Goal: Communication & Community: Answer question/provide support

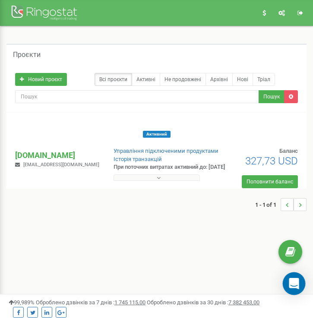
click at [293, 291] on div "Open Intercom Messenger" at bounding box center [294, 283] width 23 height 23
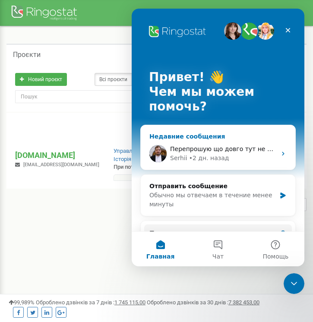
click at [221, 154] on div "• 2 дн. назад" at bounding box center [209, 158] width 40 height 9
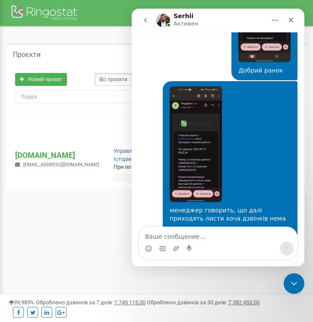
click at [178, 237] on textarea "Ваше сообщение..." at bounding box center [218, 234] width 158 height 15
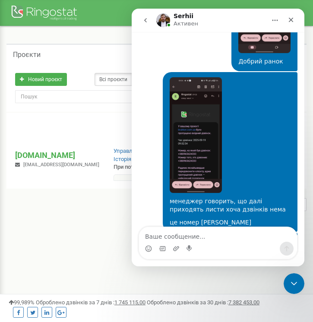
scroll to position [5957, 0]
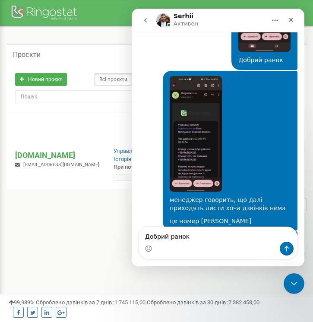
type textarea "Добрий ранок"
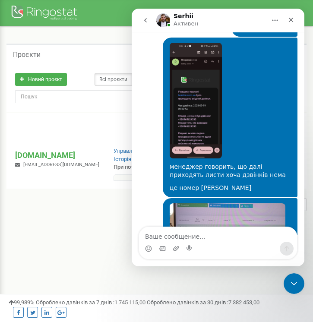
scroll to position [5995, 0]
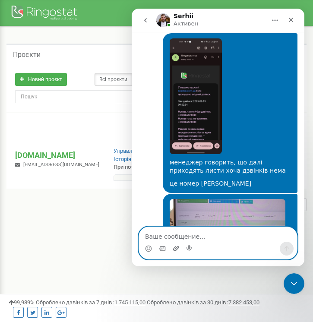
click at [179, 250] on icon "Добавить вложение" at bounding box center [176, 248] width 7 height 7
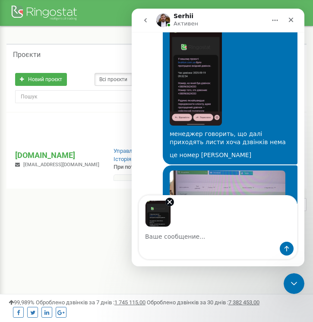
scroll to position [6026, 0]
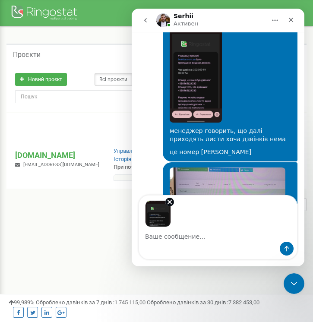
click at [192, 238] on textarea "Ваше сообщение..." at bounding box center [218, 234] width 158 height 15
type textarea "М"
type textarea "Ж"
type textarea "Далі приходять листи у такому форматі"
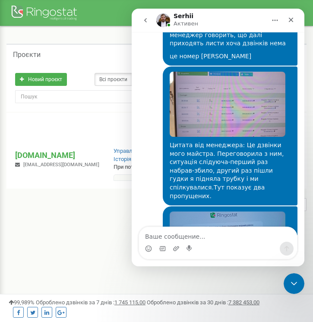
scroll to position [6134, 0]
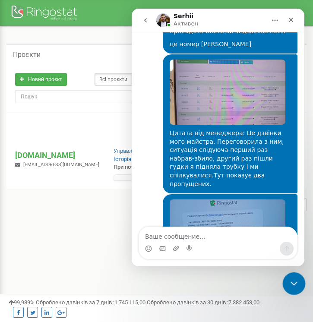
click at [292, 279] on icon "Закрыть службу сообщений Intercom" at bounding box center [292, 282] width 10 height 10
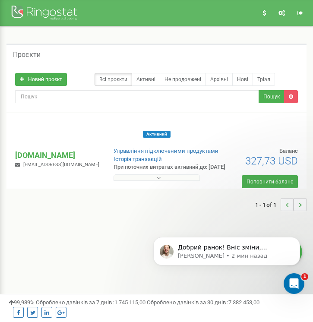
scroll to position [6168, 0]
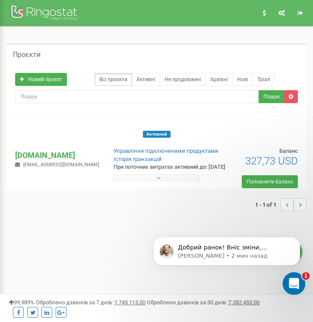
click at [293, 286] on icon "Открыть службу сообщений Intercom" at bounding box center [293, 282] width 14 height 14
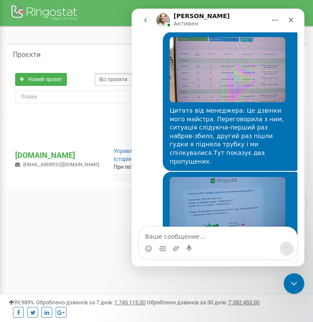
scroll to position [6183, 0]
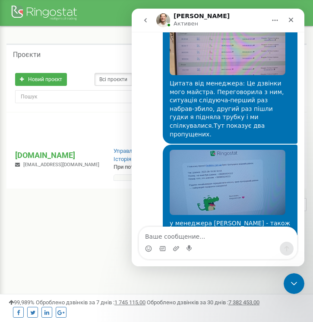
click at [215, 233] on textarea "Ваше сообщение..." at bounding box center [218, 234] width 158 height 15
type textarea "як саме це первірити?"
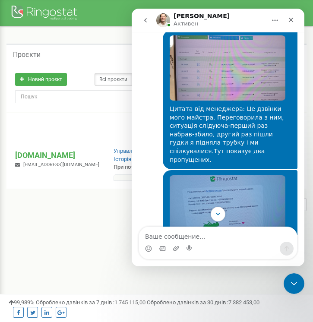
scroll to position [6194, 0]
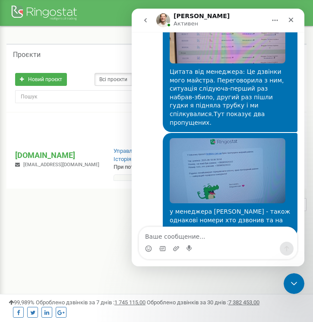
click at [143, 18] on icon "go back" at bounding box center [145, 20] width 7 height 7
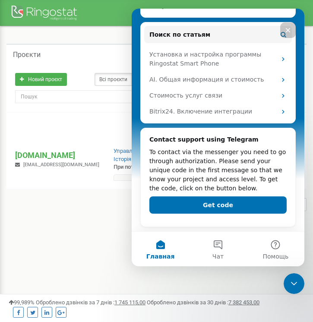
scroll to position [0, 0]
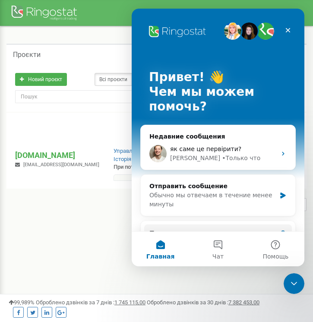
click at [88, 225] on div "Проєкти Новий проєкт Всі проєкти Активні Не продовжені Архівні [GEOGRAPHIC_DATA…" at bounding box center [156, 131] width 300 height 210
click at [294, 279] on icon "Закрыть службу сообщений Intercom" at bounding box center [292, 282] width 10 height 10
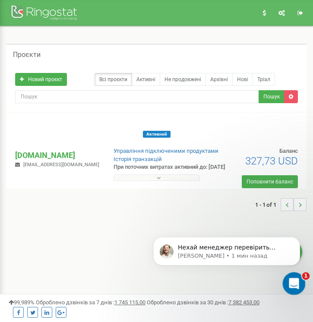
click at [292, 274] on div "Открыть службу сообщений Intercom" at bounding box center [292, 282] width 28 height 28
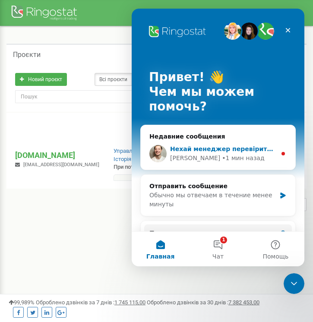
click at [237, 151] on span "Нехай менеджер перевірить пошту. Має бути ще один пропущений." at bounding box center [291, 148] width 242 height 7
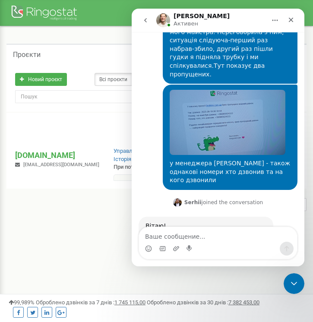
scroll to position [6242, 0]
click at [185, 235] on textarea "Ваше сообщение..." at bounding box center [218, 234] width 158 height 15
paste textarea "Добрий день, переадресація і далі працює не нормально, коли іде дзвінок [PERSON…"
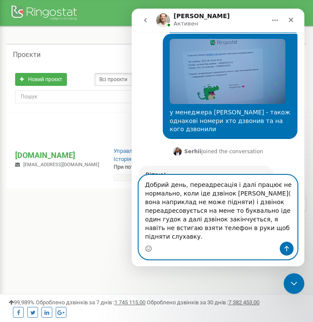
scroll to position [6294, 0]
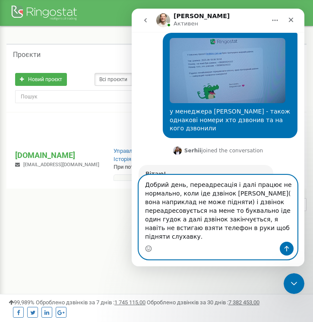
click at [145, 183] on textarea "Добрий день, переадресація і далі працює не нормально, коли іде дзвінок [PERSON…" at bounding box center [218, 208] width 158 height 66
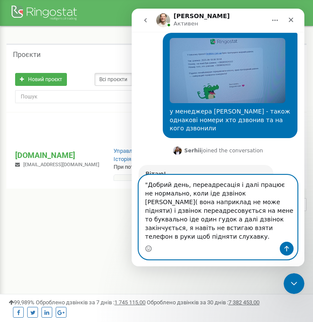
click at [248, 195] on textarea ""Добрий день, переадресація і далі працює не нормально, коли іде дзвінок [PERSO…" at bounding box center [218, 208] width 158 height 66
click at [227, 210] on textarea ""Добрий день, переадресація і далі працює не нормально, коли іде дзвінок [PERSO…" at bounding box center [218, 208] width 158 height 66
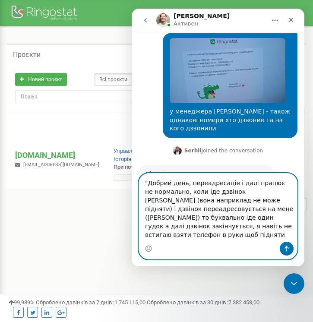
click at [219, 219] on textarea ""Добрий день, переадресація і далі працює не нормально, коли іде дзвінок [PERSO…" at bounding box center [218, 207] width 158 height 68
type textarea ""Добрий день, переадресація і далі працює не нормально, коли іде дзвінок [PERSO…"
click at [238, 239] on textarea ""Добрий день, переадресація і далі працює не нормально, коли іде дзвінок [PERSO…" at bounding box center [218, 207] width 158 height 68
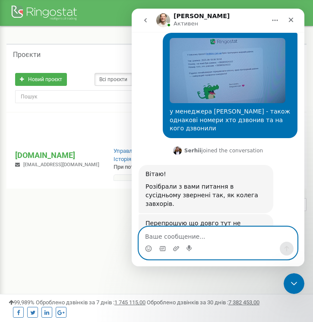
scroll to position [6313, 0]
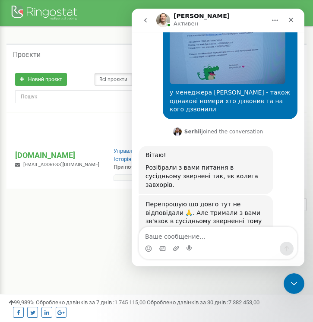
click at [222, 243] on div "Мессенджер Intercom" at bounding box center [218, 249] width 158 height 14
click at [220, 237] on textarea "Ваше сообщение..." at bounding box center [218, 234] width 158 height 15
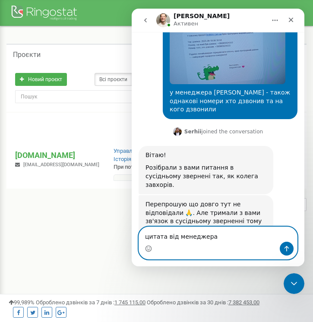
type textarea "цитата від менеджера"
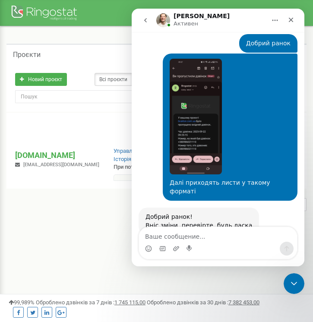
scroll to position [6540, 0]
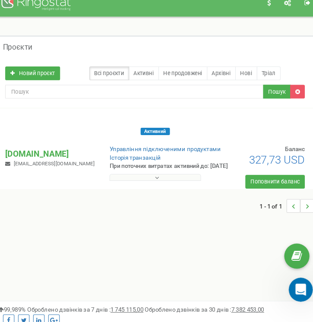
click at [303, 286] on icon "Открыть службу сообщений Intercom" at bounding box center [299, 288] width 14 height 14
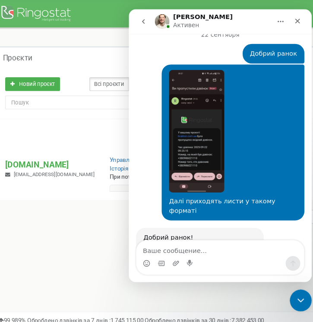
scroll to position [6532, 0]
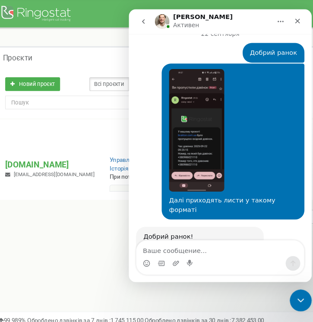
click at [195, 236] on textarea "Ваше сообщение..." at bounding box center [215, 234] width 158 height 15
click at [177, 236] on textarea "Ваше сообщение..." at bounding box center [215, 234] width 158 height 15
type textarea "к"
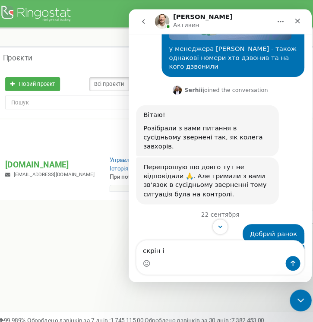
scroll to position [6360, 0]
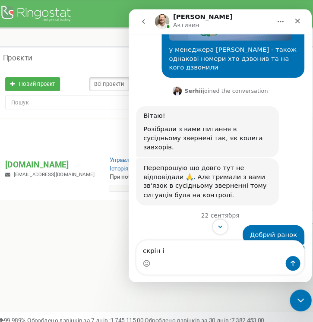
copy div "Добрий день, переадресація і далі працює не нормально, коли іде дзвінок [PERSON…"
drag, startPoint x: 169, startPoint y: 92, endPoint x: 260, endPoint y: 155, distance: 110.8
click at [180, 244] on div "Мессенджер Intercom" at bounding box center [215, 249] width 158 height 14
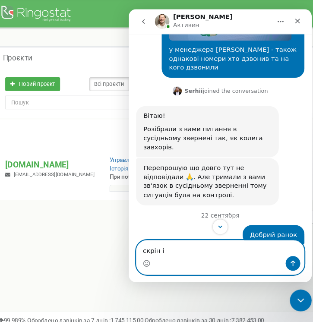
click at [180, 239] on textarea "скрін і" at bounding box center [215, 234] width 158 height 15
paste textarea "Добрий день, переадресація і далі працює не нормально, коли іде дзвінок [PERSON…"
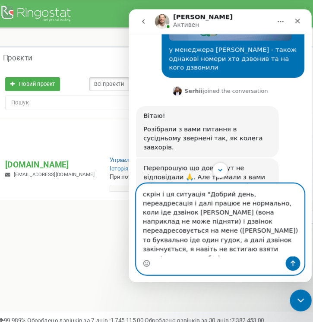
scroll to position [5, 0]
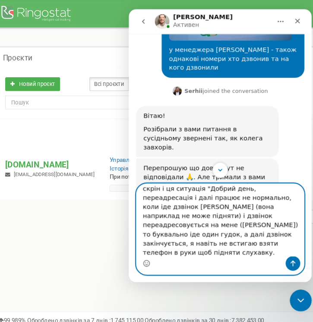
click at [225, 230] on textarea "скрін і ця ситуація "Добрий день, переадресація і далі працює не нормально, кол…" at bounding box center [215, 208] width 158 height 68
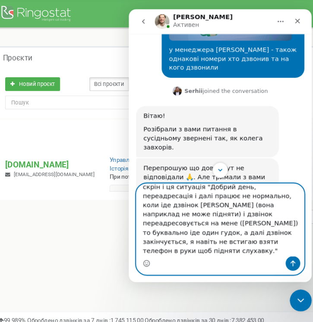
scroll to position [22, 0]
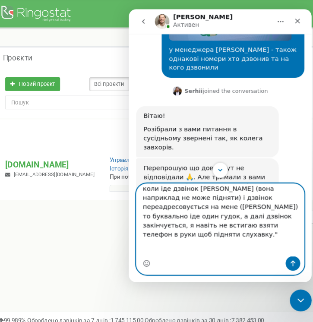
type textarea "скрін і ця ситуація "Добрий день, переадресація і далі працює не нормально, кол…"
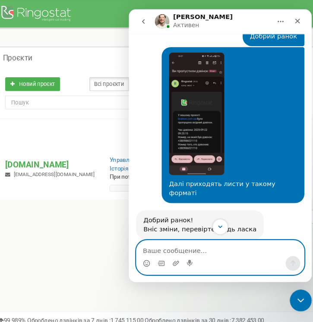
scroll to position [6548, 0]
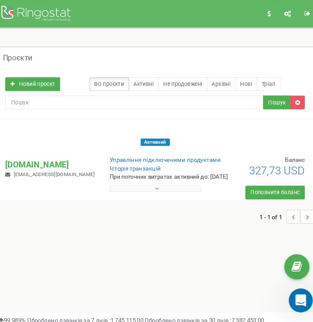
click at [302, 297] on icon "Открыть службу сообщений Intercom" at bounding box center [299, 299] width 14 height 14
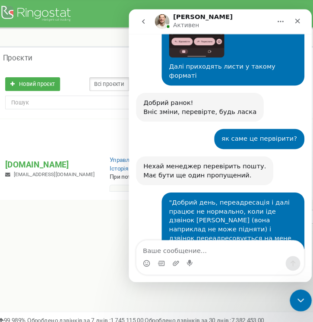
scroll to position [6663, 0]
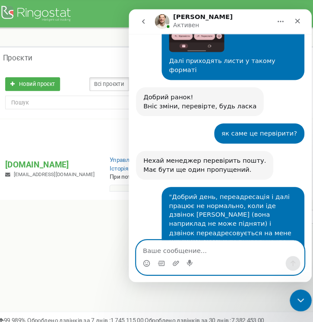
click at [201, 235] on textarea "Ваше сообщение..." at bounding box center [215, 234] width 158 height 15
click at [151, 237] on textarea "Ваше сообщение..." at bounding box center [215, 234] width 158 height 15
